Goal: Entertainment & Leisure: Consume media (video, audio)

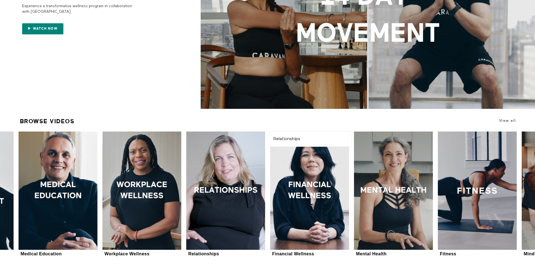
scroll to position [110, 0]
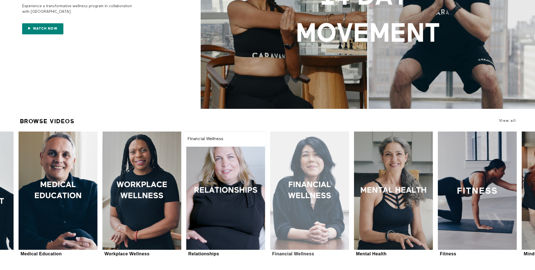
click at [317, 197] on div at bounding box center [309, 190] width 79 height 118
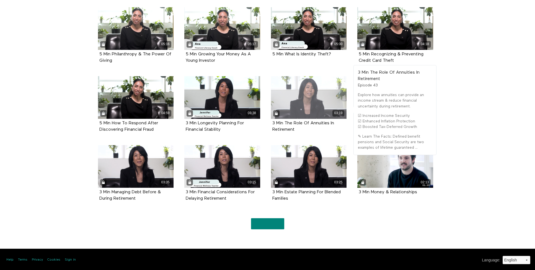
scroll to position [754, 0]
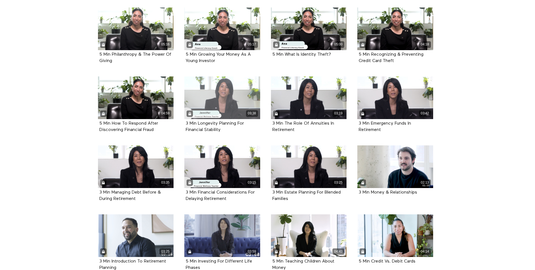
click at [239, 81] on div "03:38" at bounding box center [222, 97] width 76 height 43
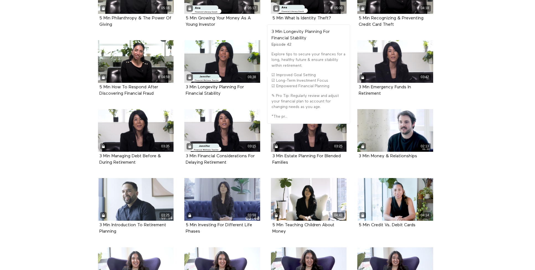
scroll to position [796, 0]
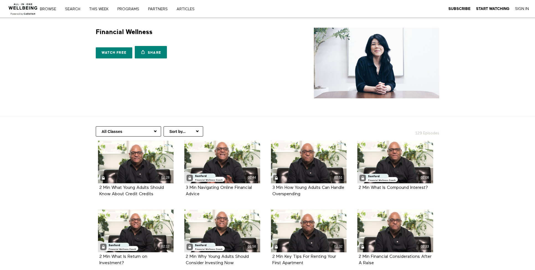
scroll to position [0, 0]
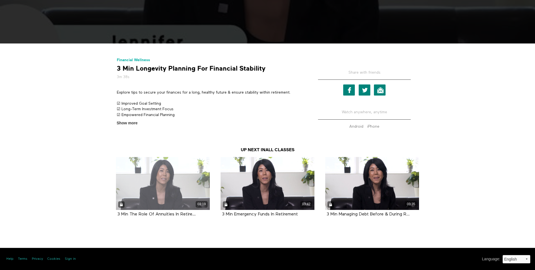
scroll to position [190, 0]
